Goal: Information Seeking & Learning: Learn about a topic

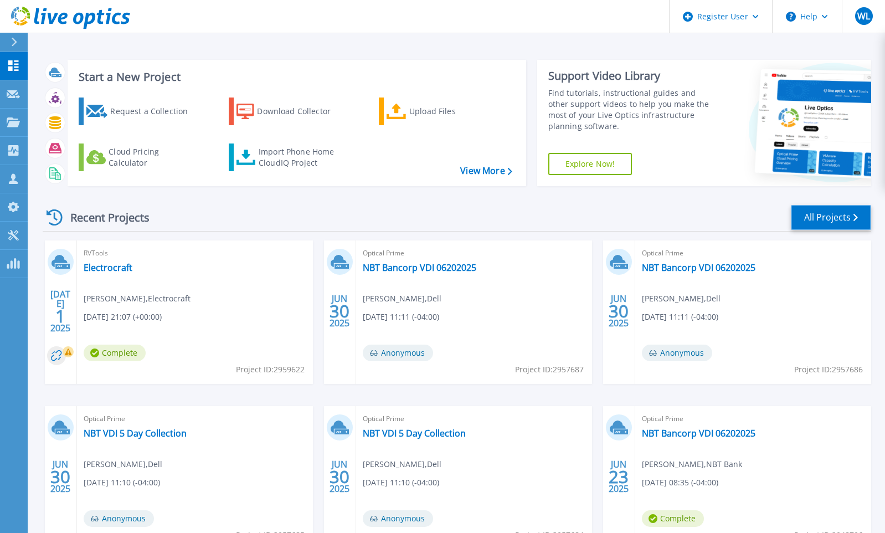
click at [700, 215] on link "All Projects" at bounding box center [831, 217] width 80 height 25
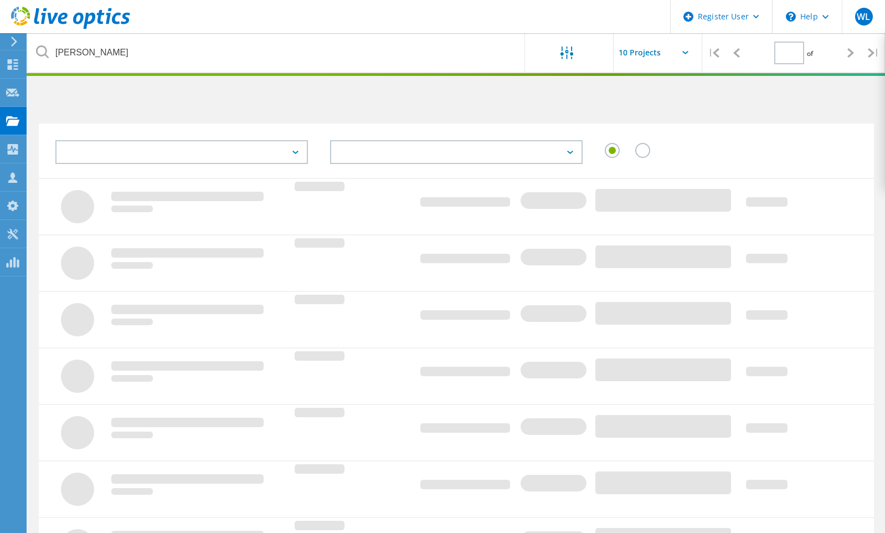
type input "1"
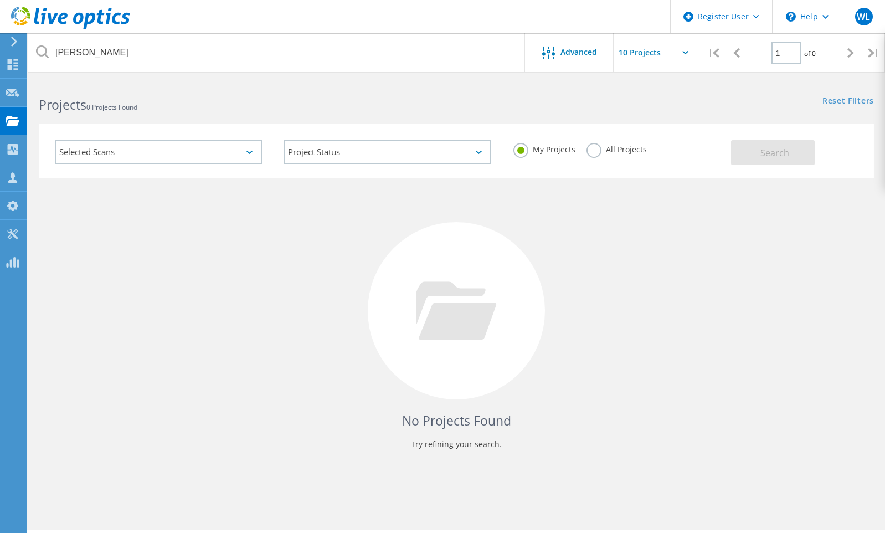
click at [596, 148] on label "All Projects" at bounding box center [616, 148] width 60 height 11
click at [0, 0] on input "All Projects" at bounding box center [0, 0] width 0 height 0
click at [763, 156] on span "Search" at bounding box center [774, 153] width 29 height 12
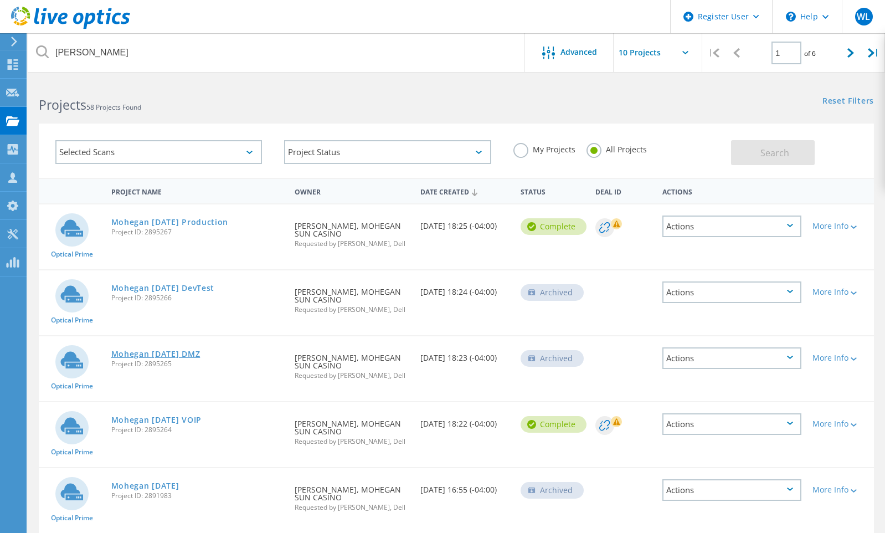
click at [186, 355] on link "Mohegan [DATE] DMZ" at bounding box center [155, 354] width 89 height 8
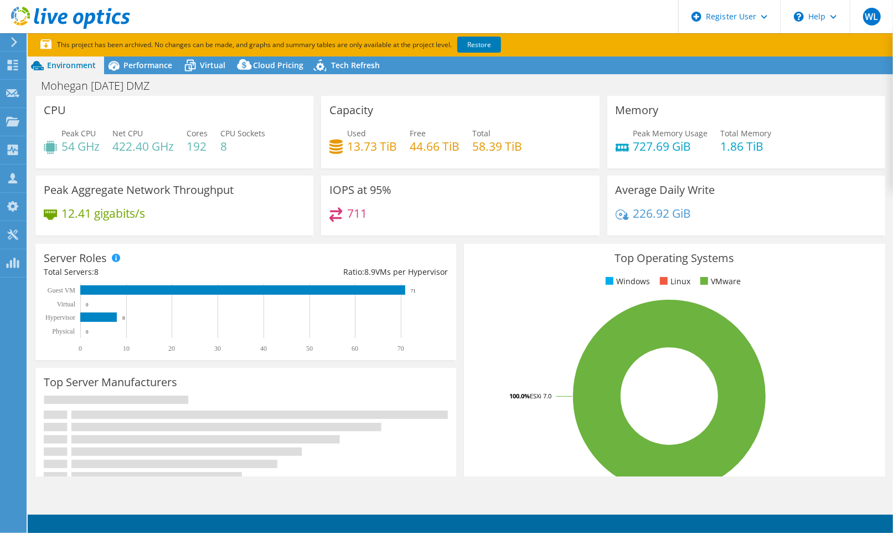
select select "USD"
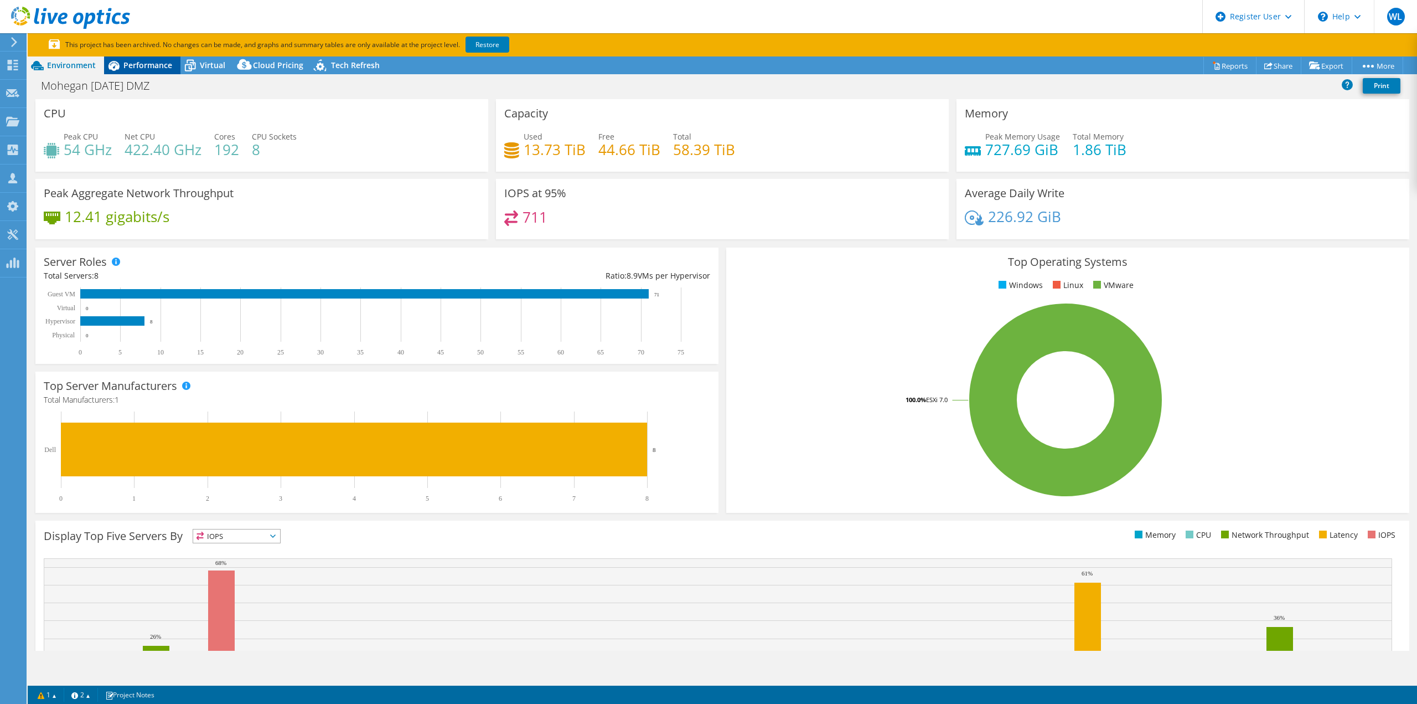
click at [138, 67] on span "Performance" at bounding box center [147, 65] width 49 height 11
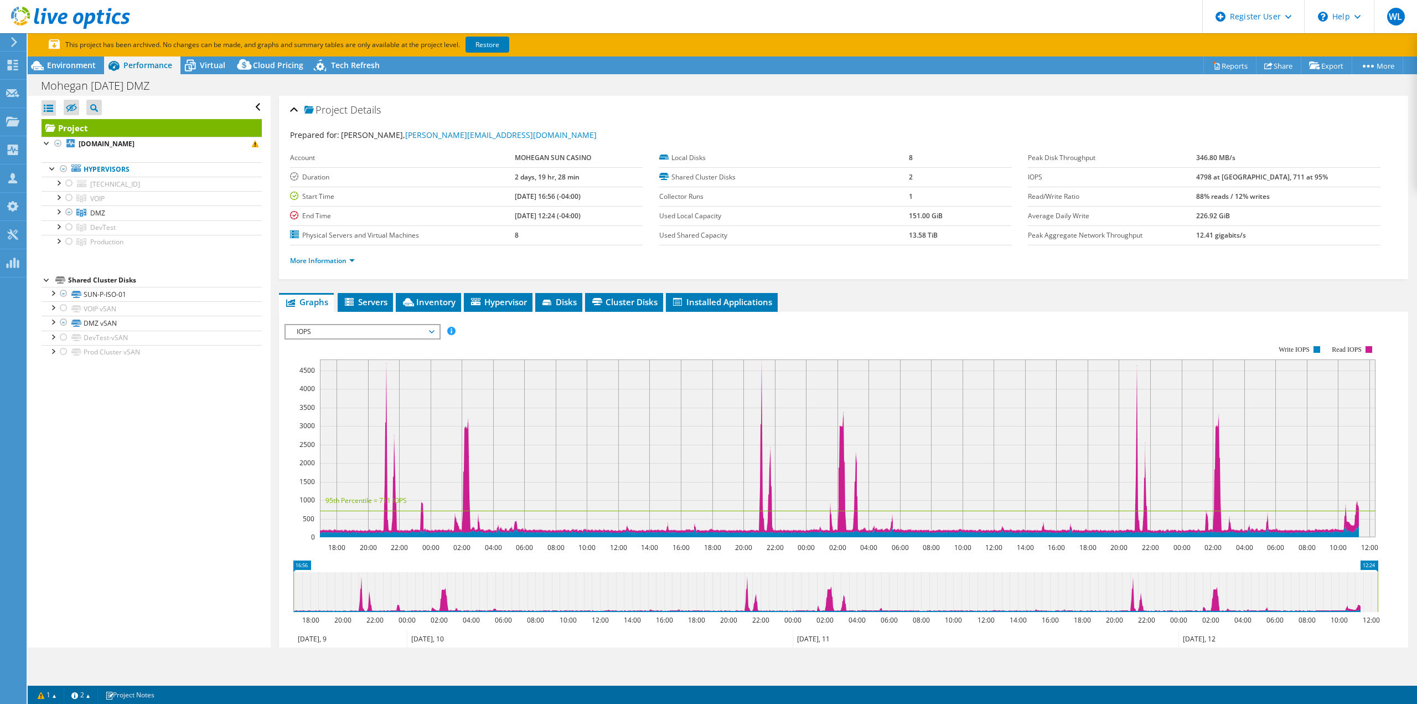
click at [427, 328] on span "IOPS" at bounding box center [362, 331] width 142 height 13
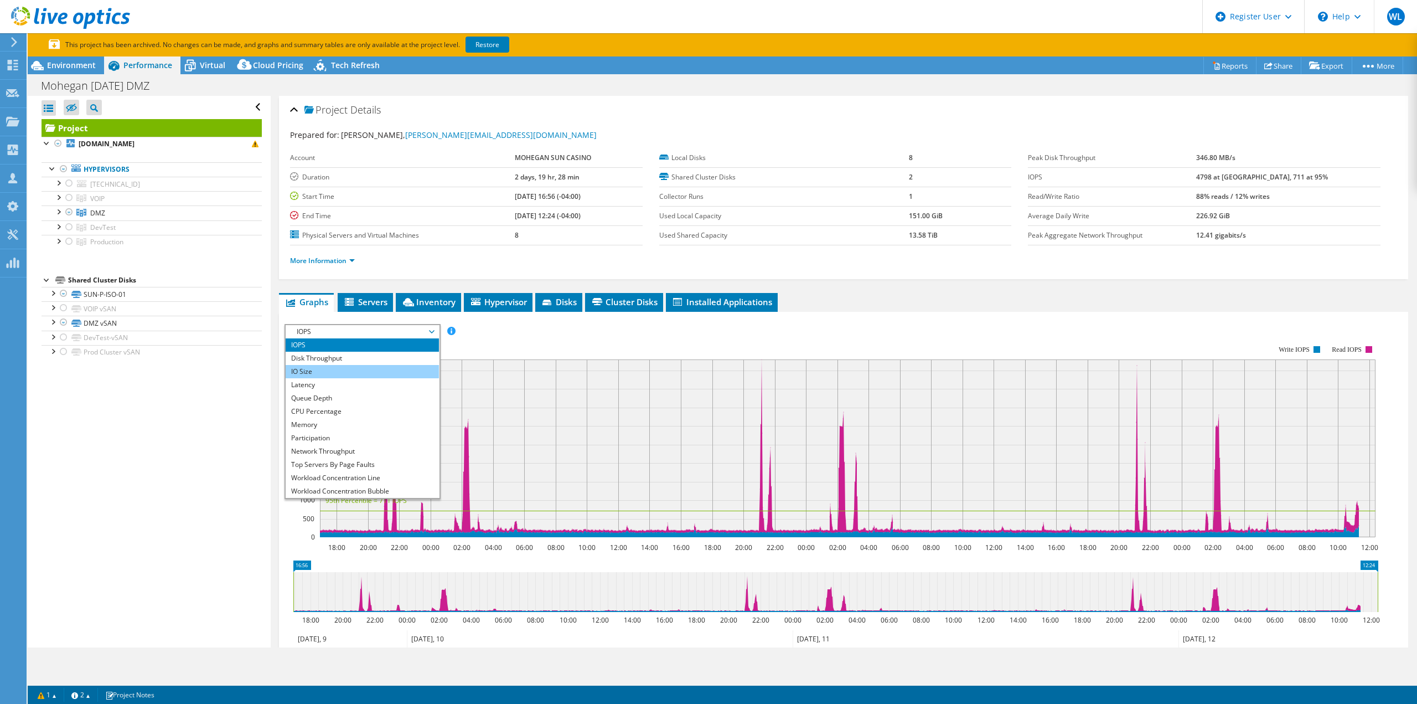
click at [321, 370] on li "IO Size" at bounding box center [362, 371] width 153 height 13
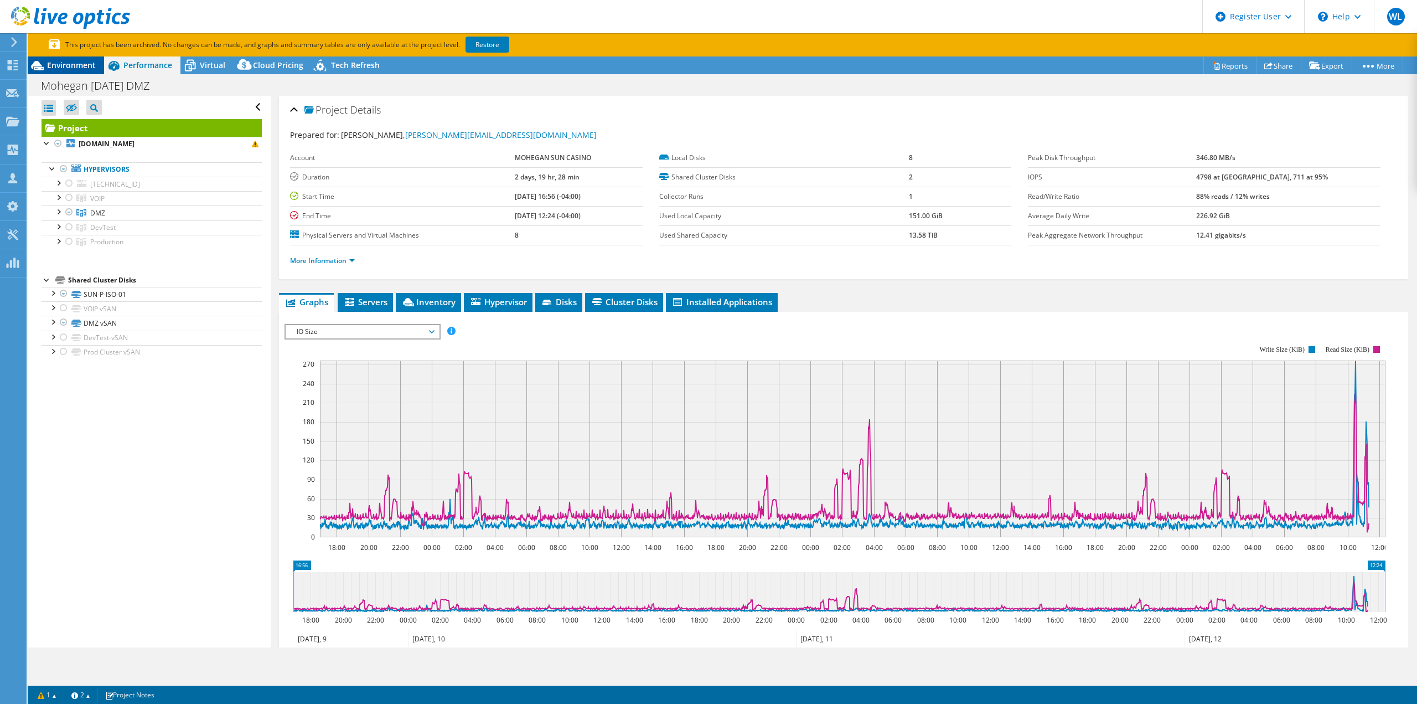
click at [60, 66] on span "Environment" at bounding box center [71, 65] width 49 height 11
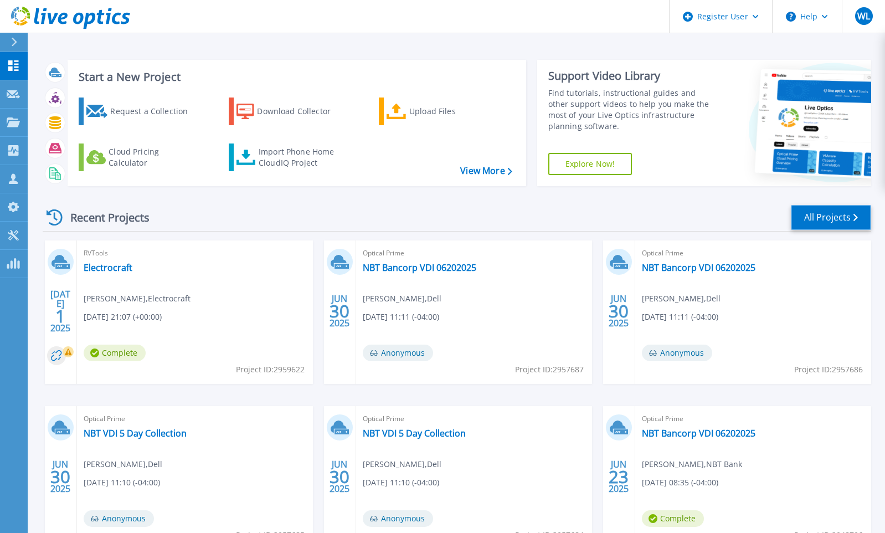
click at [836, 215] on link "All Projects" at bounding box center [831, 217] width 80 height 25
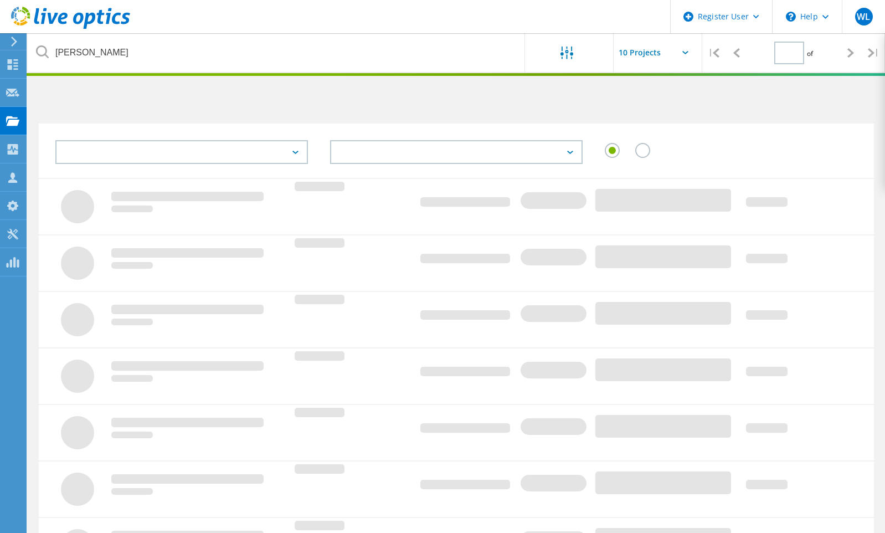
type input "1"
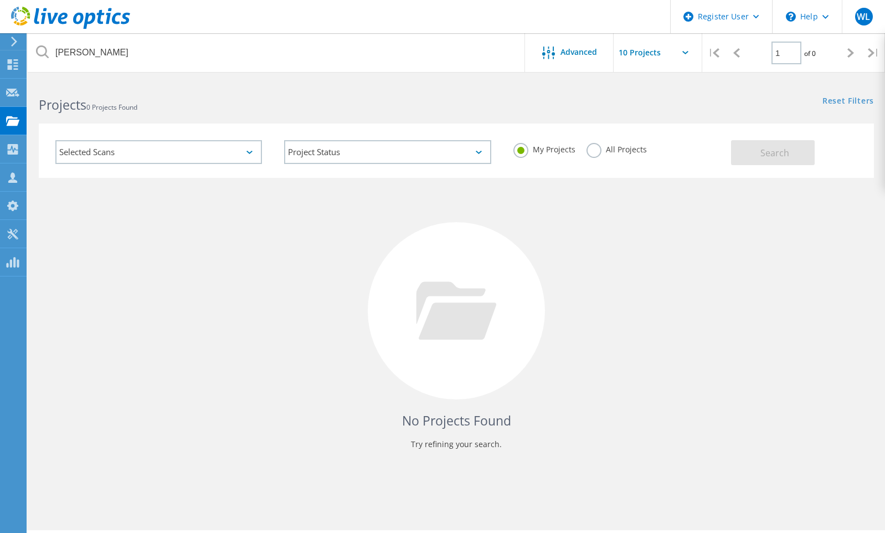
click at [593, 147] on label "All Projects" at bounding box center [616, 148] width 60 height 11
click at [0, 0] on input "All Projects" at bounding box center [0, 0] width 0 height 0
click at [760, 150] on button "Search" at bounding box center [773, 152] width 84 height 25
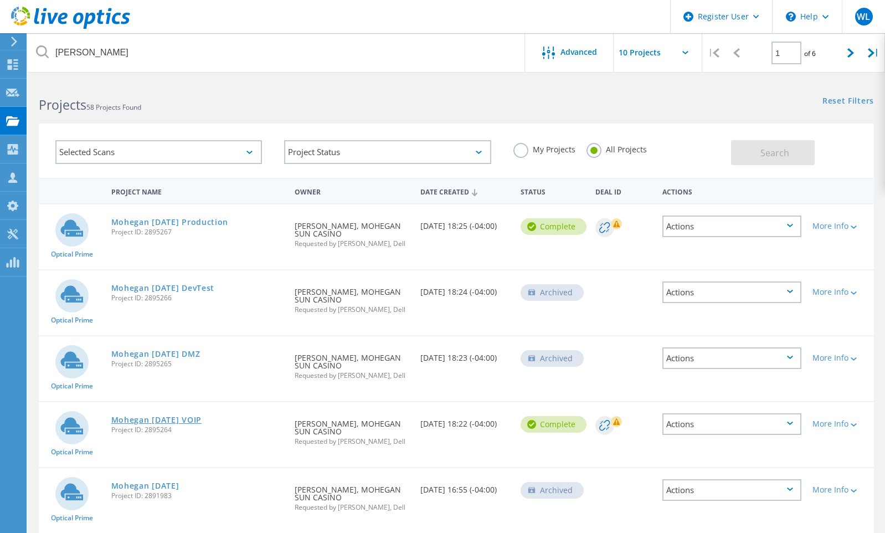
click at [178, 419] on link "Mohegan May 2025 VOIP" at bounding box center [156, 420] width 90 height 8
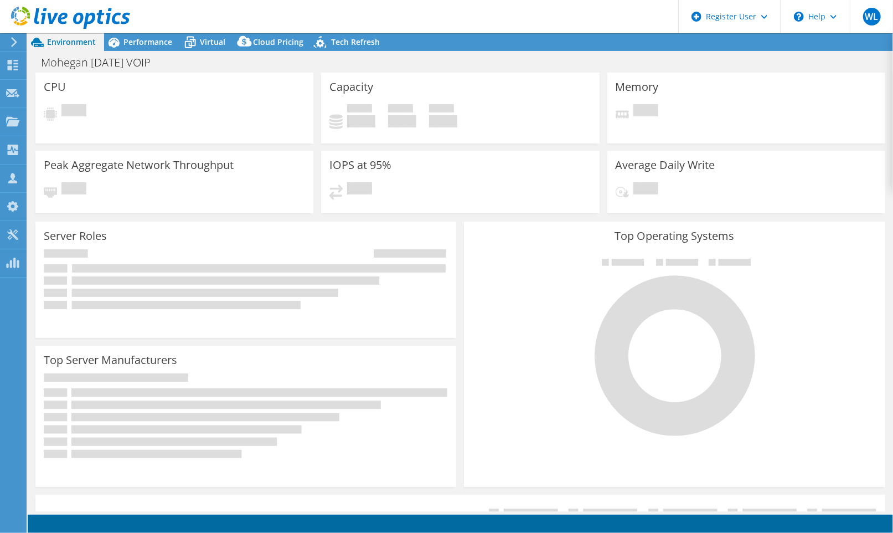
select select "USD"
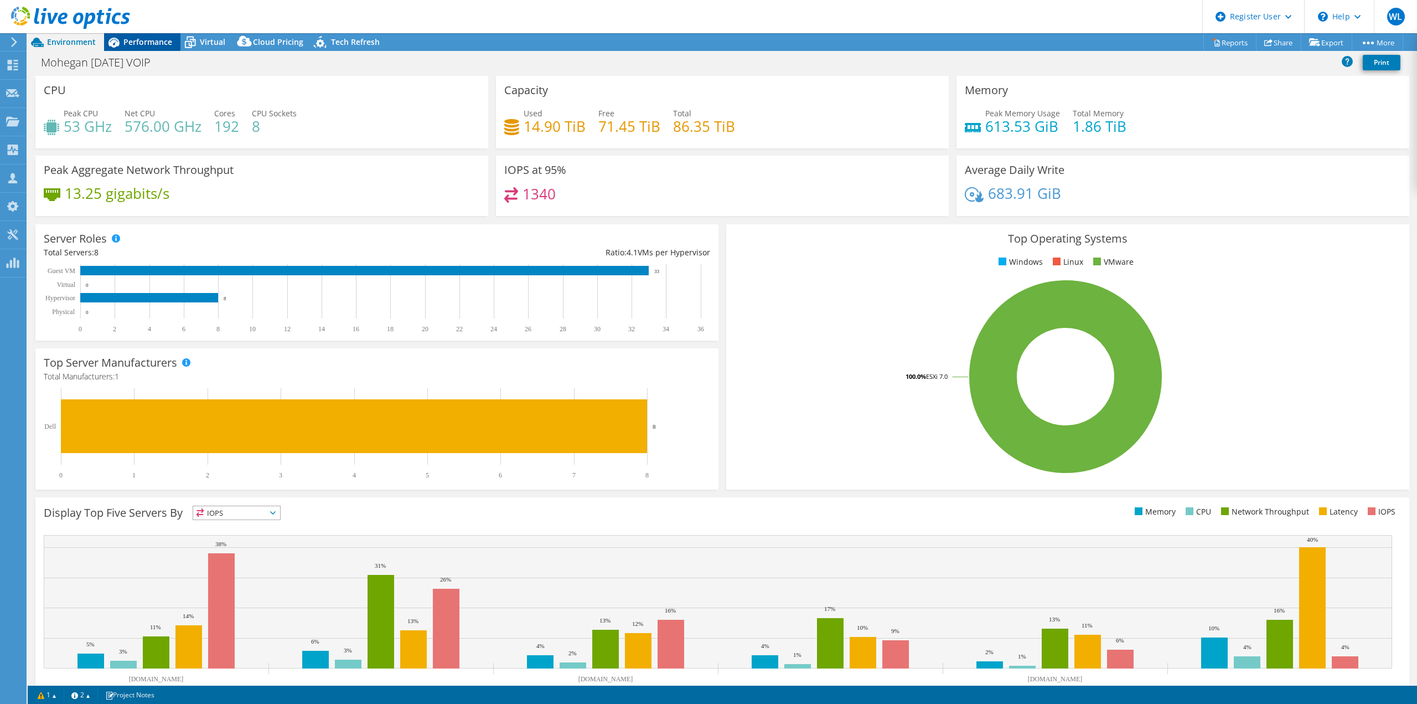
click at [157, 43] on span "Performance" at bounding box center [147, 42] width 49 height 11
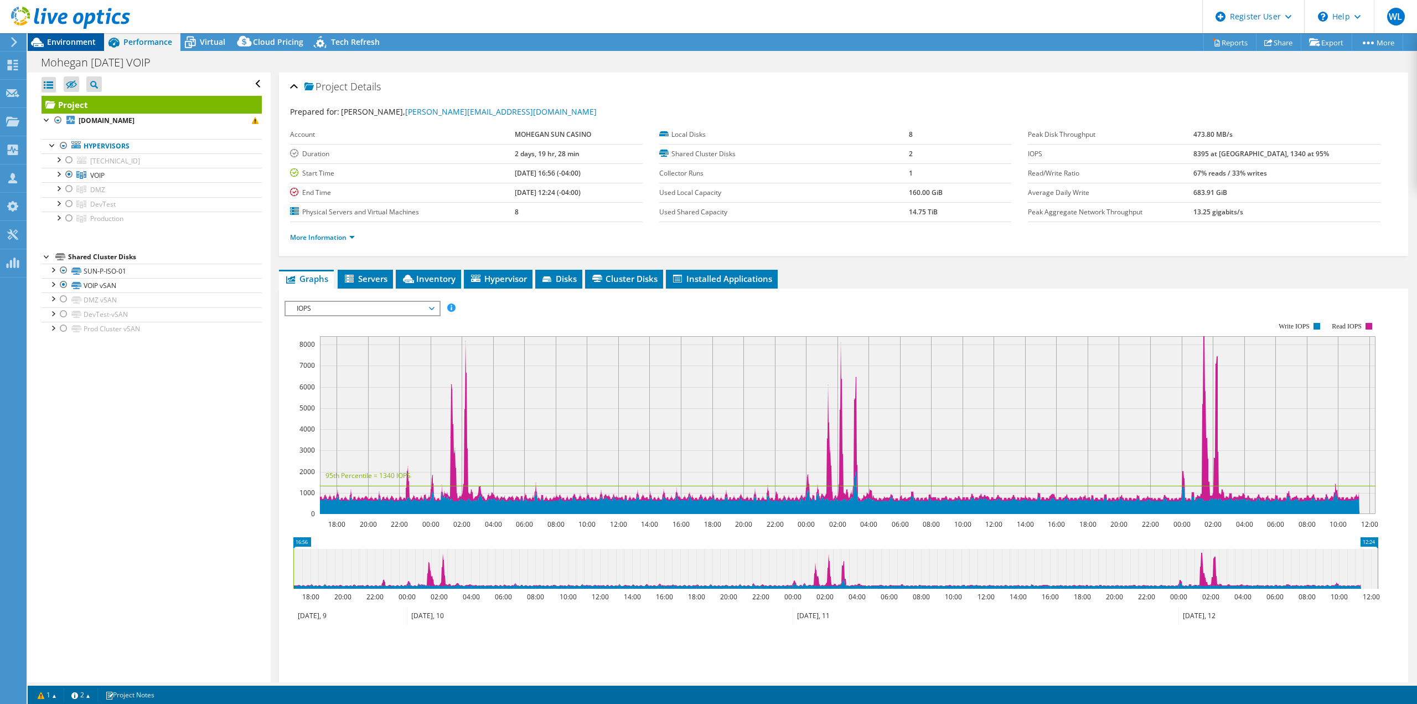
click at [72, 44] on span "Environment" at bounding box center [71, 42] width 49 height 11
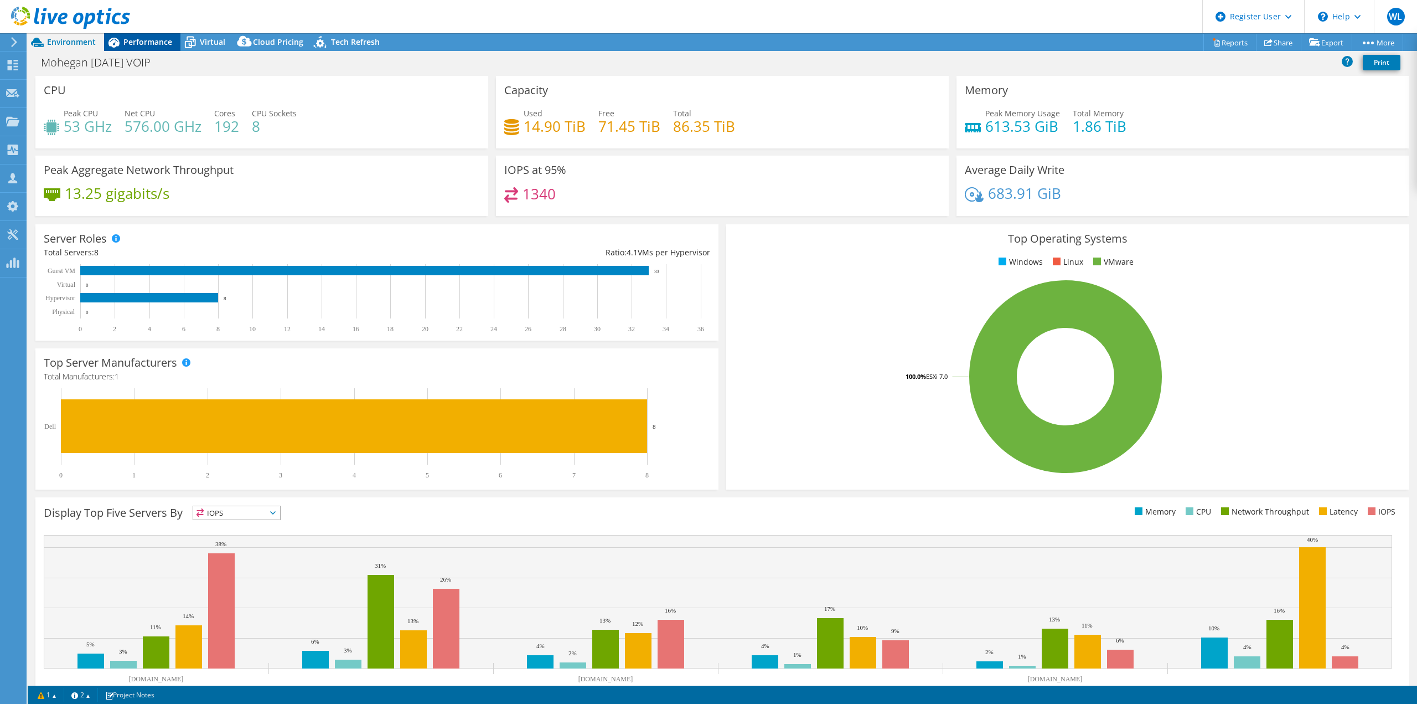
click at [143, 43] on span "Performance" at bounding box center [147, 42] width 49 height 11
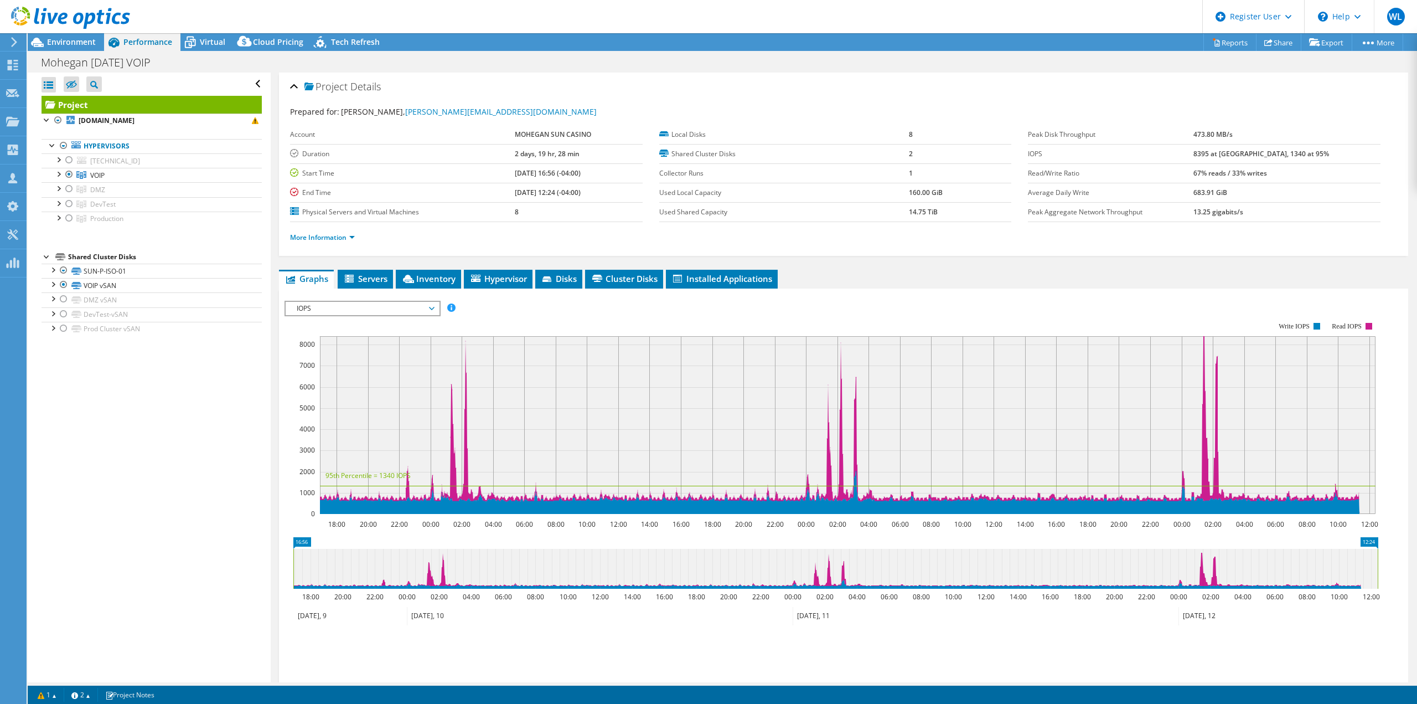
click at [396, 304] on span "IOPS" at bounding box center [362, 308] width 142 height 13
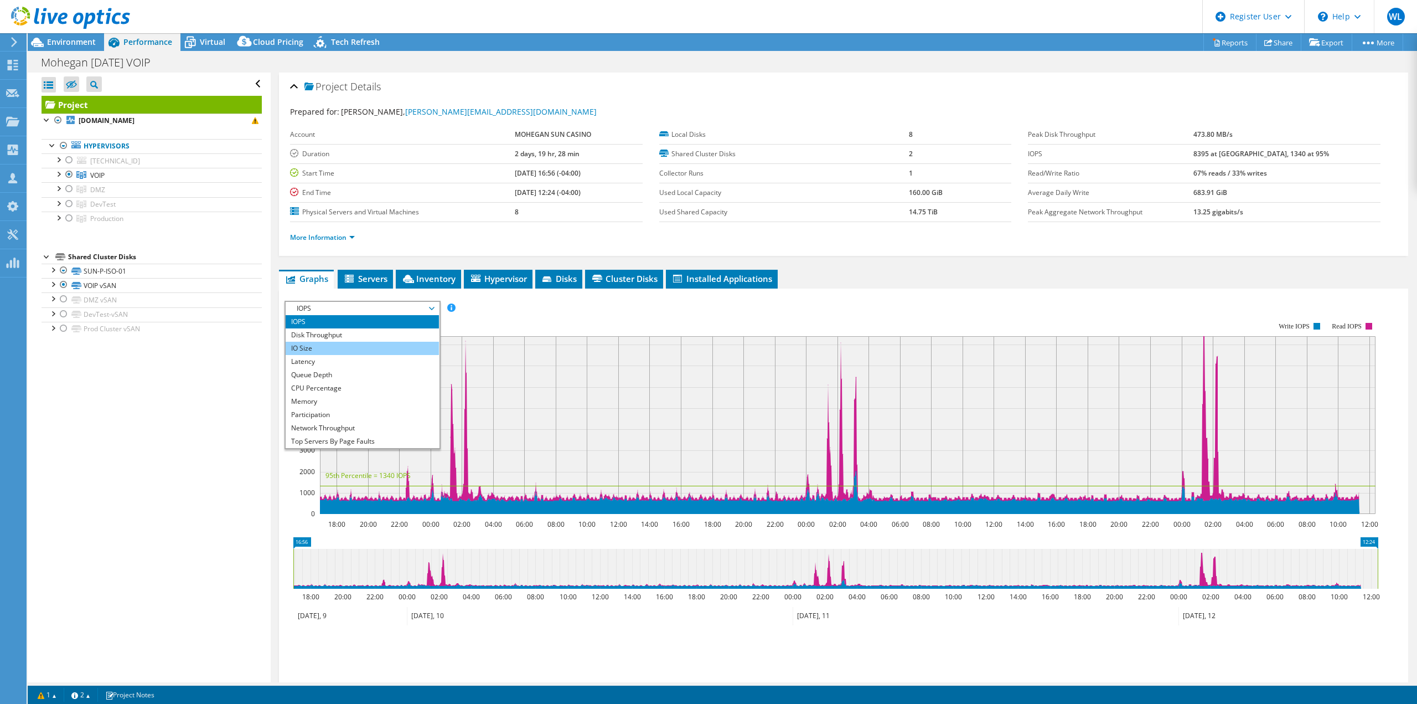
click at [326, 348] on li "IO Size" at bounding box center [362, 348] width 153 height 13
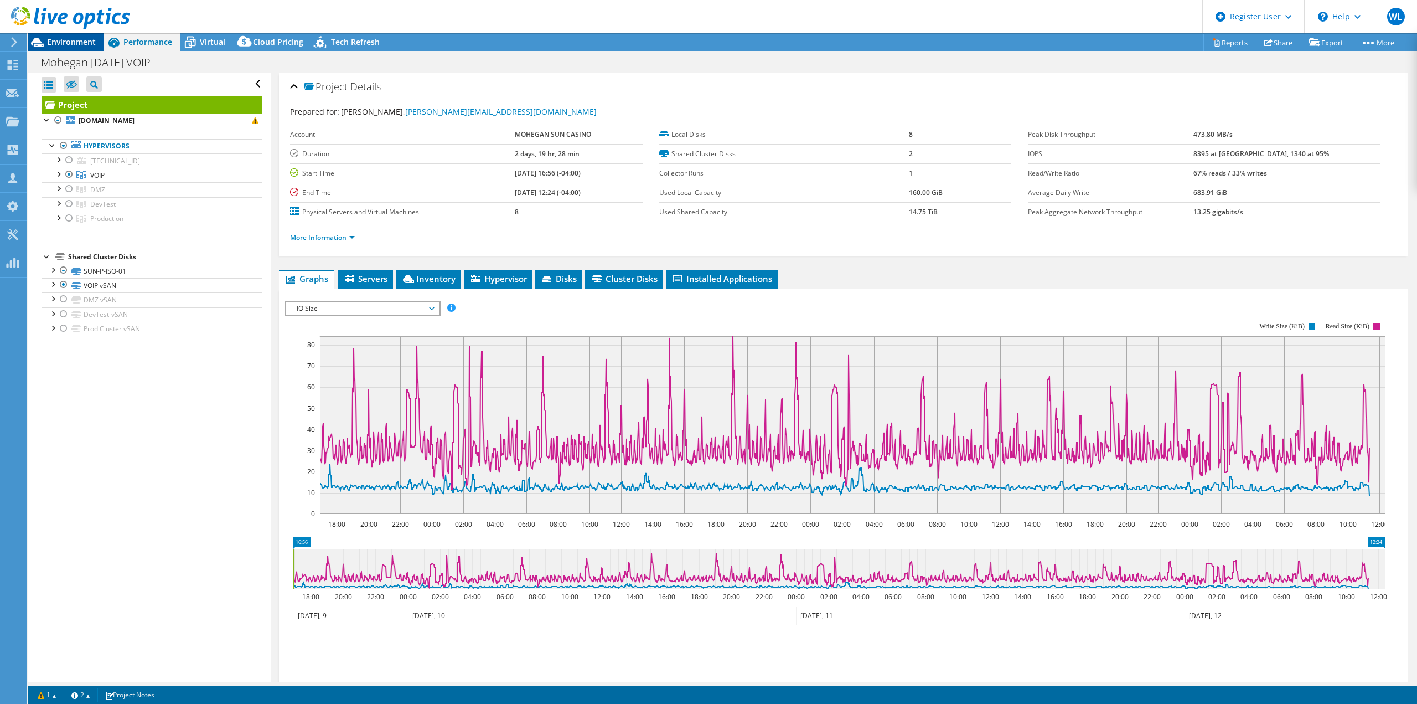
click at [76, 43] on span "Environment" at bounding box center [71, 42] width 49 height 11
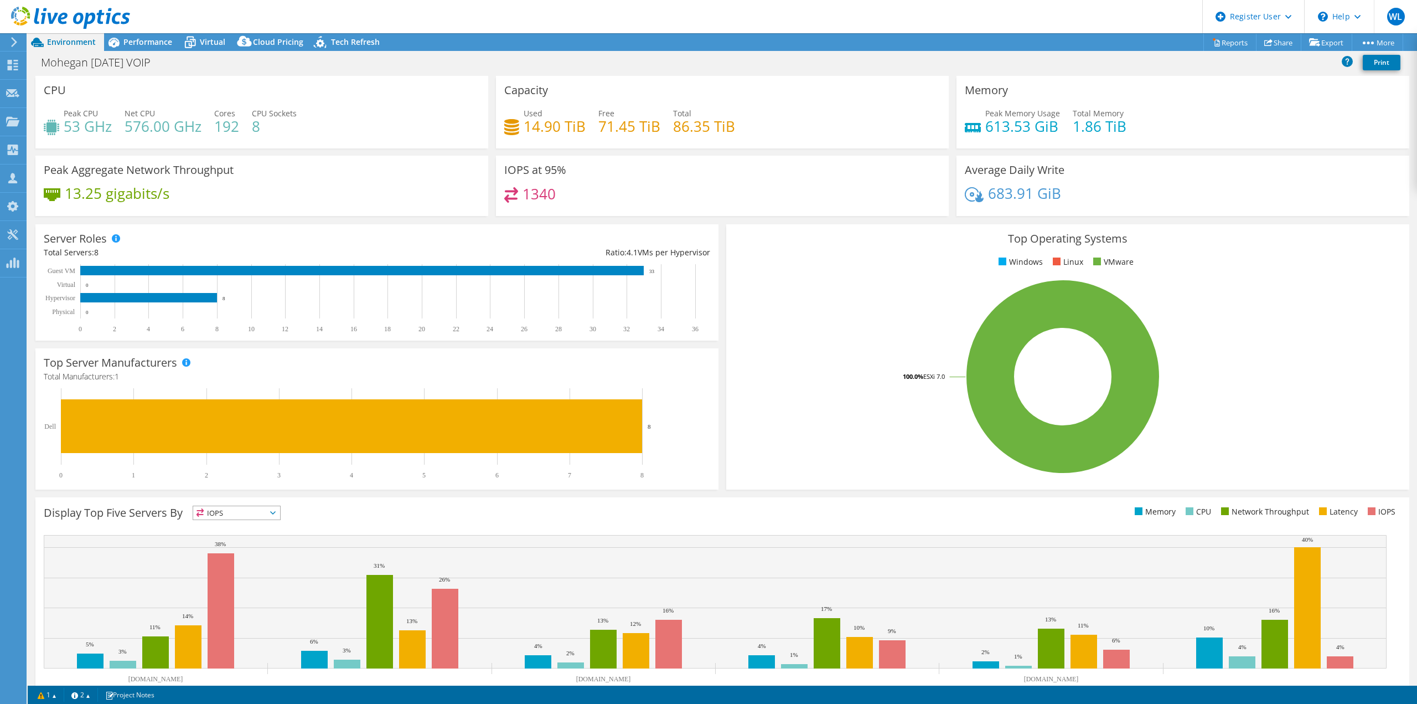
select select "USD"
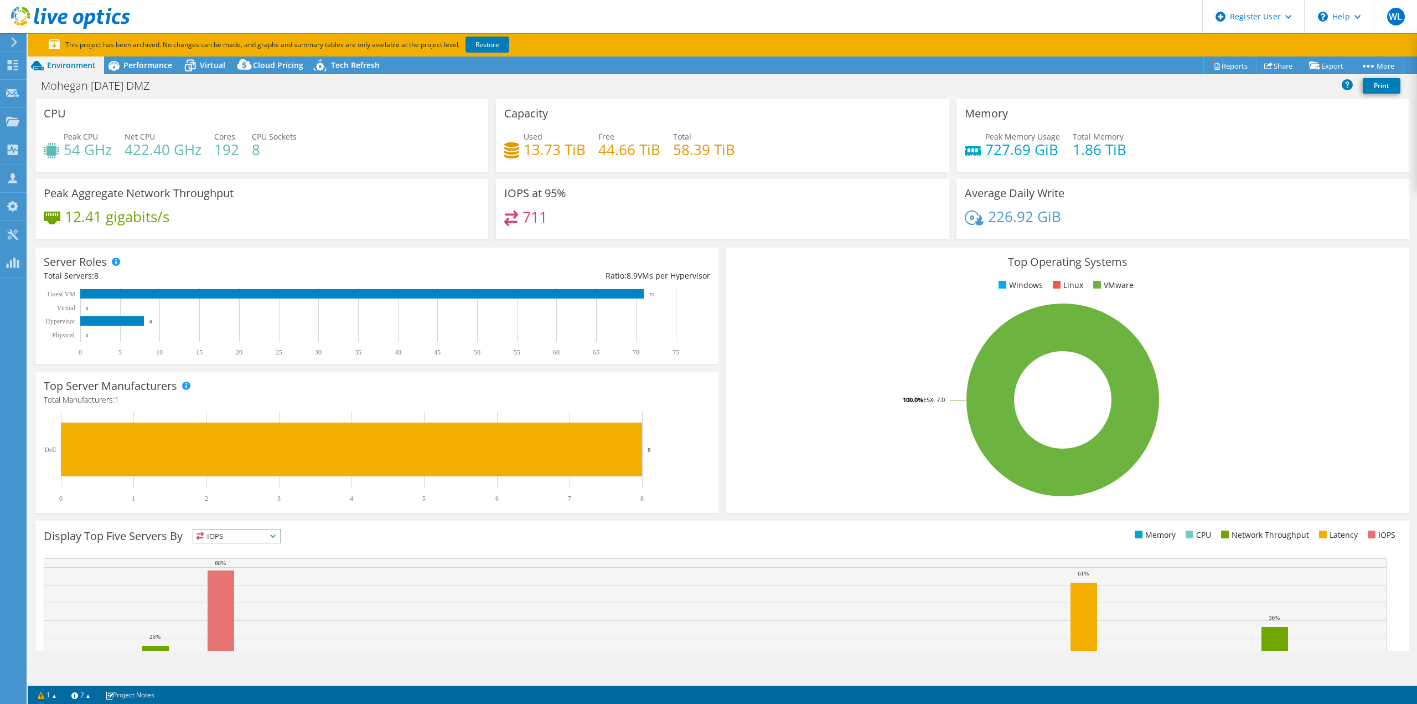
select select "USD"
